Goal: Navigation & Orientation: Find specific page/section

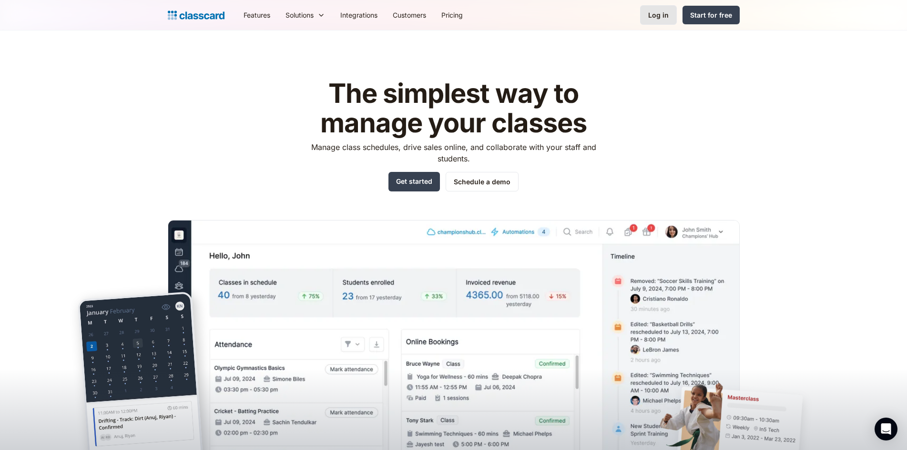
click at [448, 15] on link "Log in" at bounding box center [658, 15] width 37 height 20
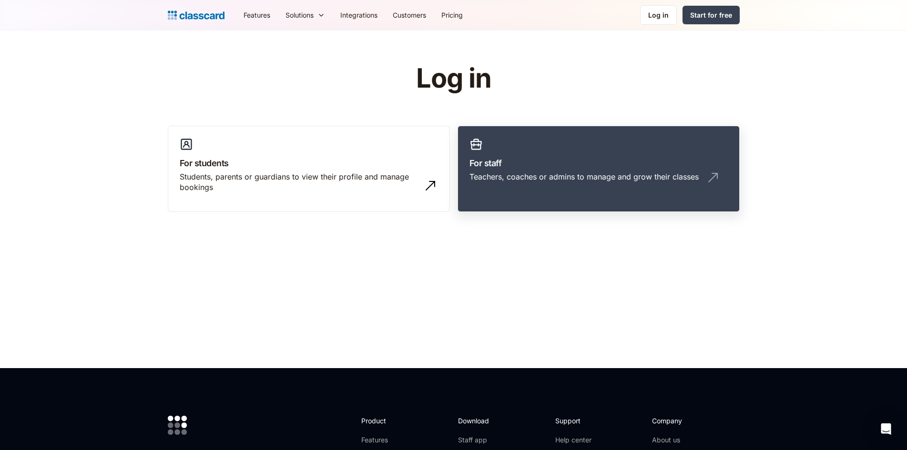
drag, startPoint x: 525, startPoint y: 166, endPoint x: 545, endPoint y: 135, distance: 36.2
click at [526, 166] on h3 "For staff" at bounding box center [598, 163] width 258 height 13
